Goal: Task Accomplishment & Management: Complete application form

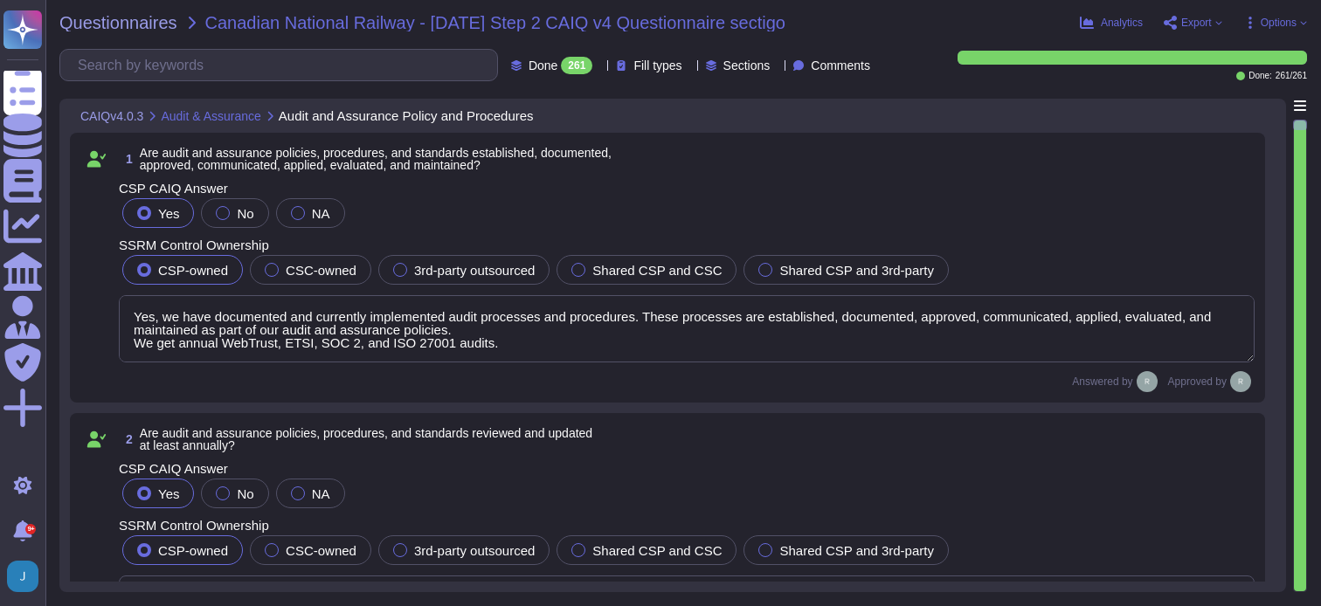
type textarea "Yes, we have documented and currently implemented audit processes and procedure…"
type textarea "Yes, all policy, process, and procedure documentation, including audit and assu…"
type textarea "Yes, independent audit and assurance assessments are conducted according to rel…"
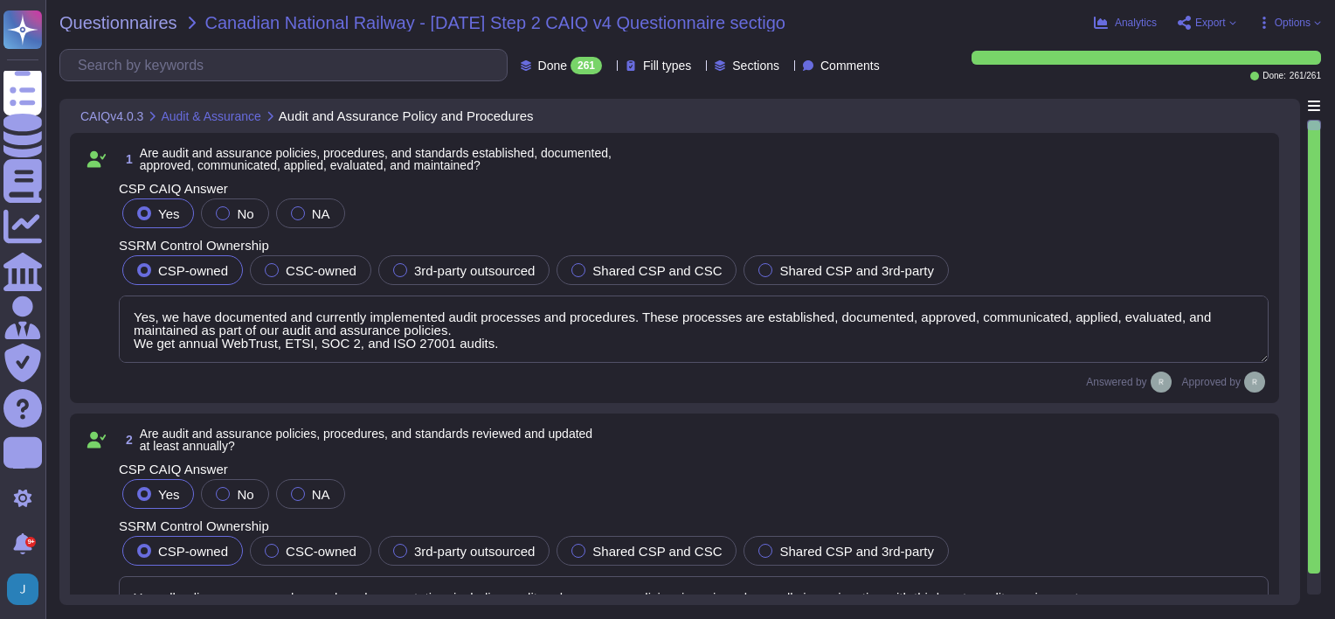
type textarea "Yes, we have documented and currently implemented audit processes and procedure…"
type textarea "Yes, all policy, process, and procedure documentation, including audit and assu…"
type textarea "Yes, independent audit and assurance assessments are conducted according to rel…"
click at [877, 157] on div "1 Are audit and assurance policies, procedures, and standards established, docu…" at bounding box center [694, 158] width 1150 height 31
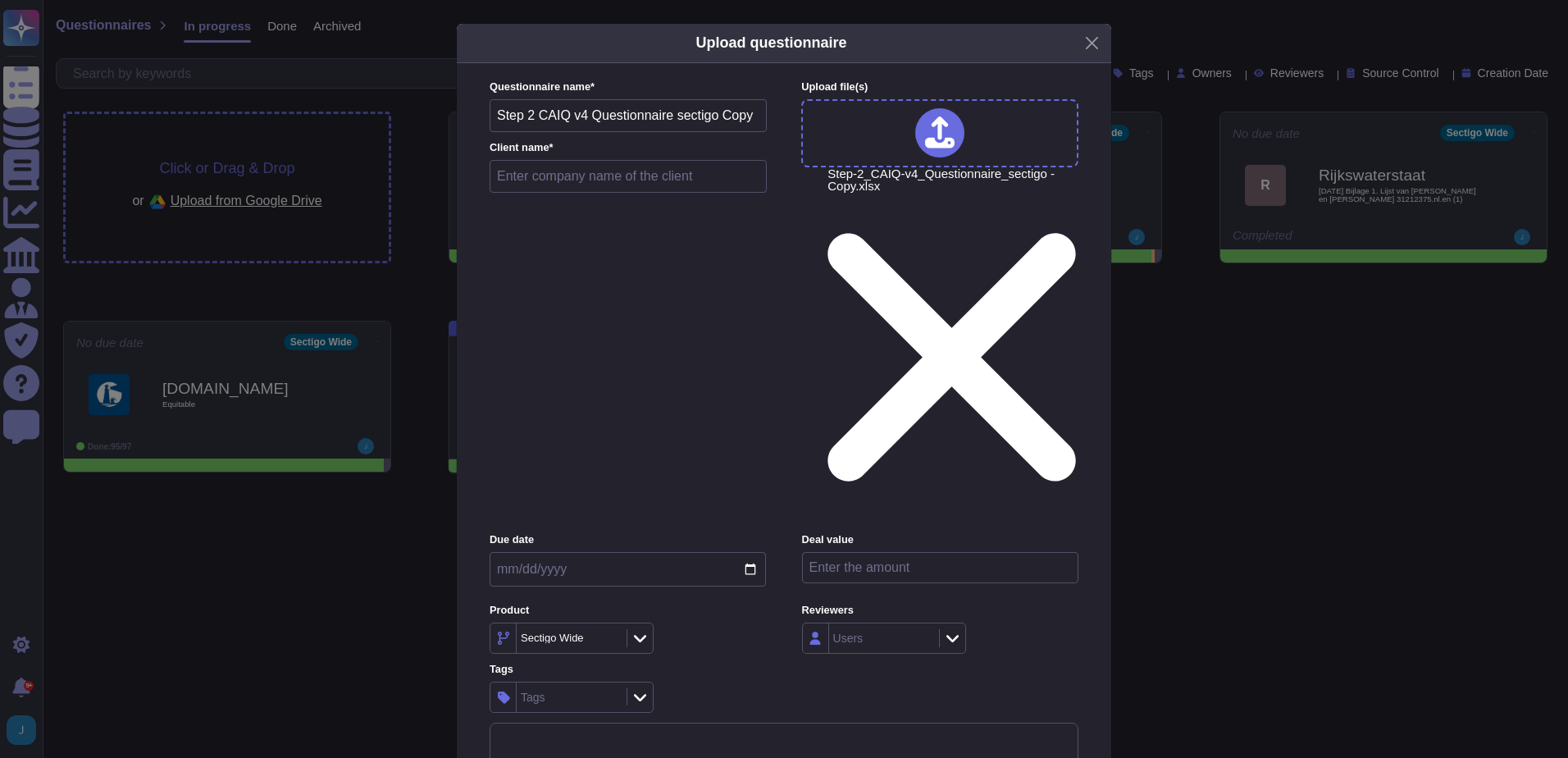
click at [653, 201] on div "Questionnaire name * Step 2 CAIQ v4 Questionnaire sectigo Copy Client name *" at bounding box center [628, 140] width 277 height 121
click at [651, 193] on input "text" at bounding box center [628, 176] width 277 height 33
type input "CAIQ"
